Goal: Information Seeking & Learning: Learn about a topic

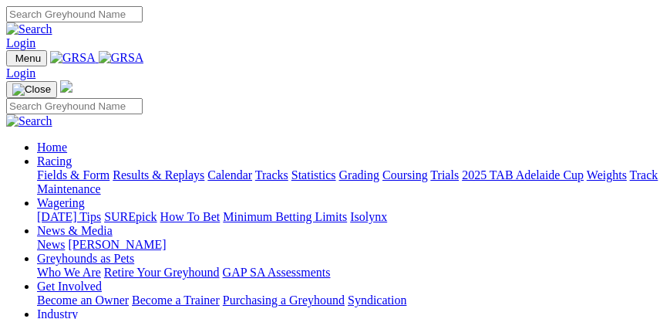
click at [141, 181] on link "Results & Replays" at bounding box center [159, 174] width 92 height 13
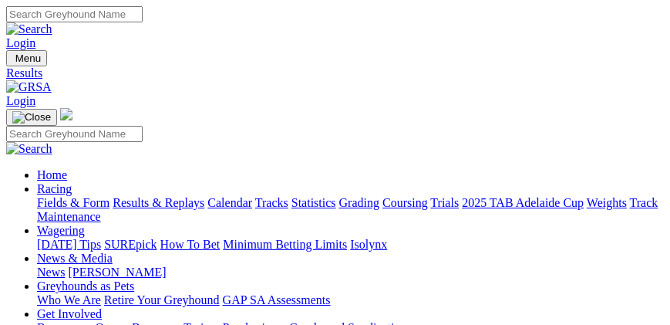
click at [12, 62] on img "Toggle navigation" at bounding box center [12, 62] width 0 height 0
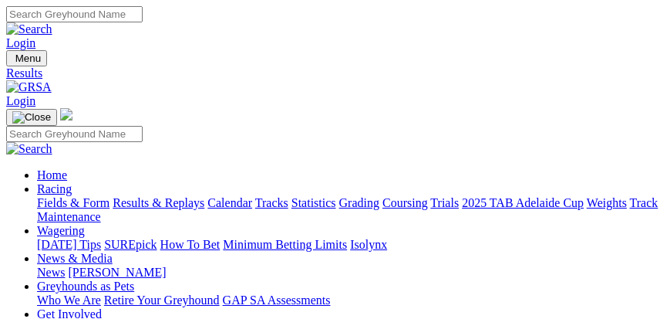
click at [110, 208] on link "Fields & Form" at bounding box center [73, 202] width 73 height 13
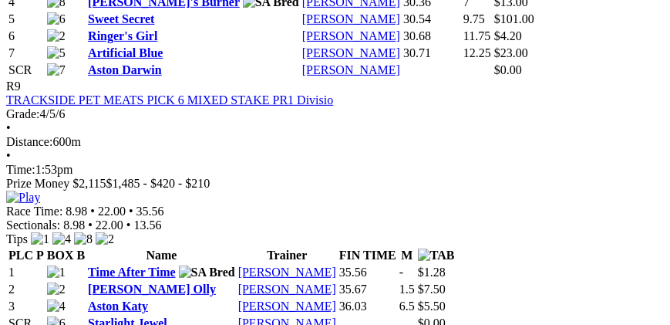
scroll to position [3086, 0]
